Goal: Information Seeking & Learning: Learn about a topic

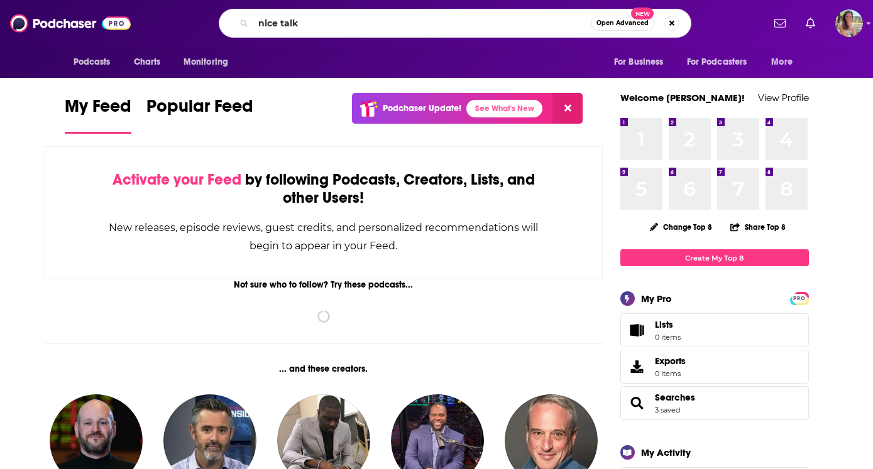
type input "nice talk"
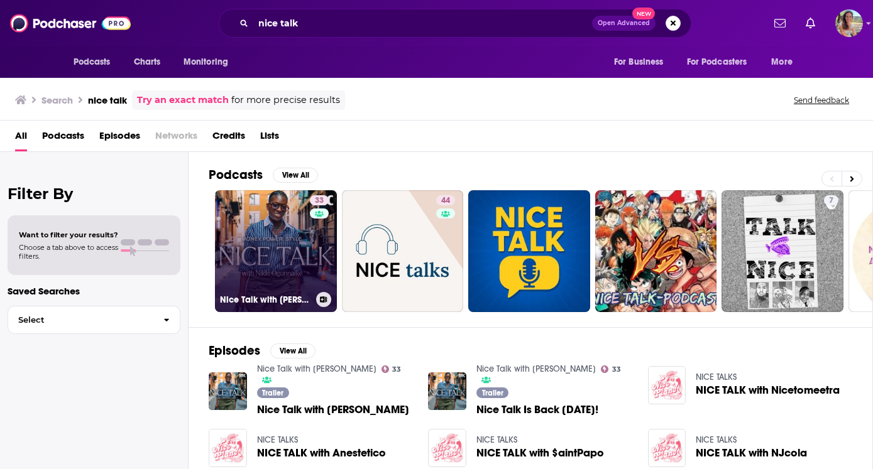
click at [288, 269] on link "33 Nice Talk with [PERSON_NAME]" at bounding box center [276, 251] width 122 height 122
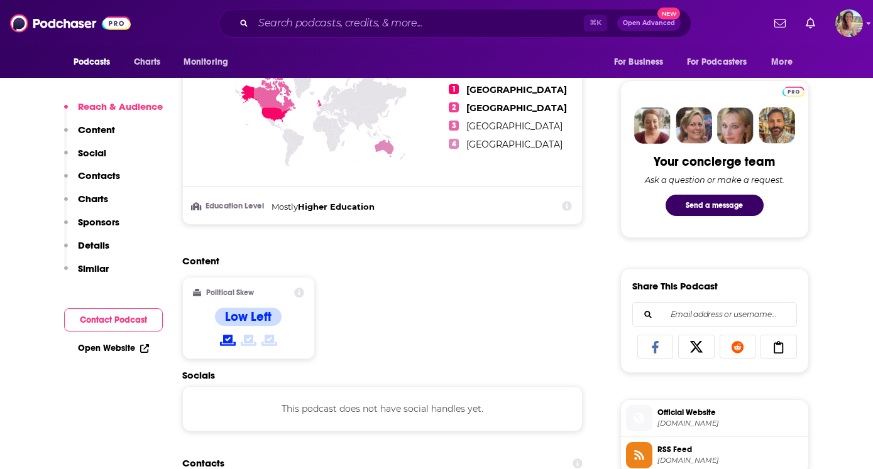
scroll to position [808, 0]
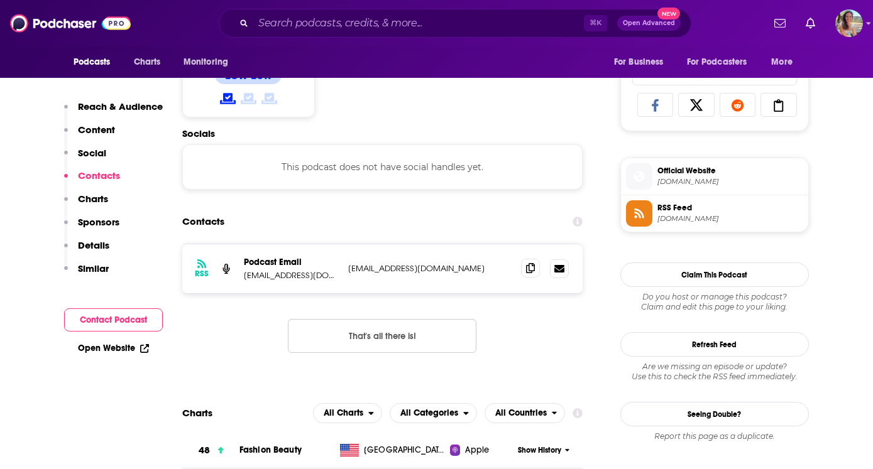
click at [535, 273] on span at bounding box center [530, 268] width 19 height 19
click at [536, 270] on span at bounding box center [530, 268] width 19 height 19
